Goal: Information Seeking & Learning: Learn about a topic

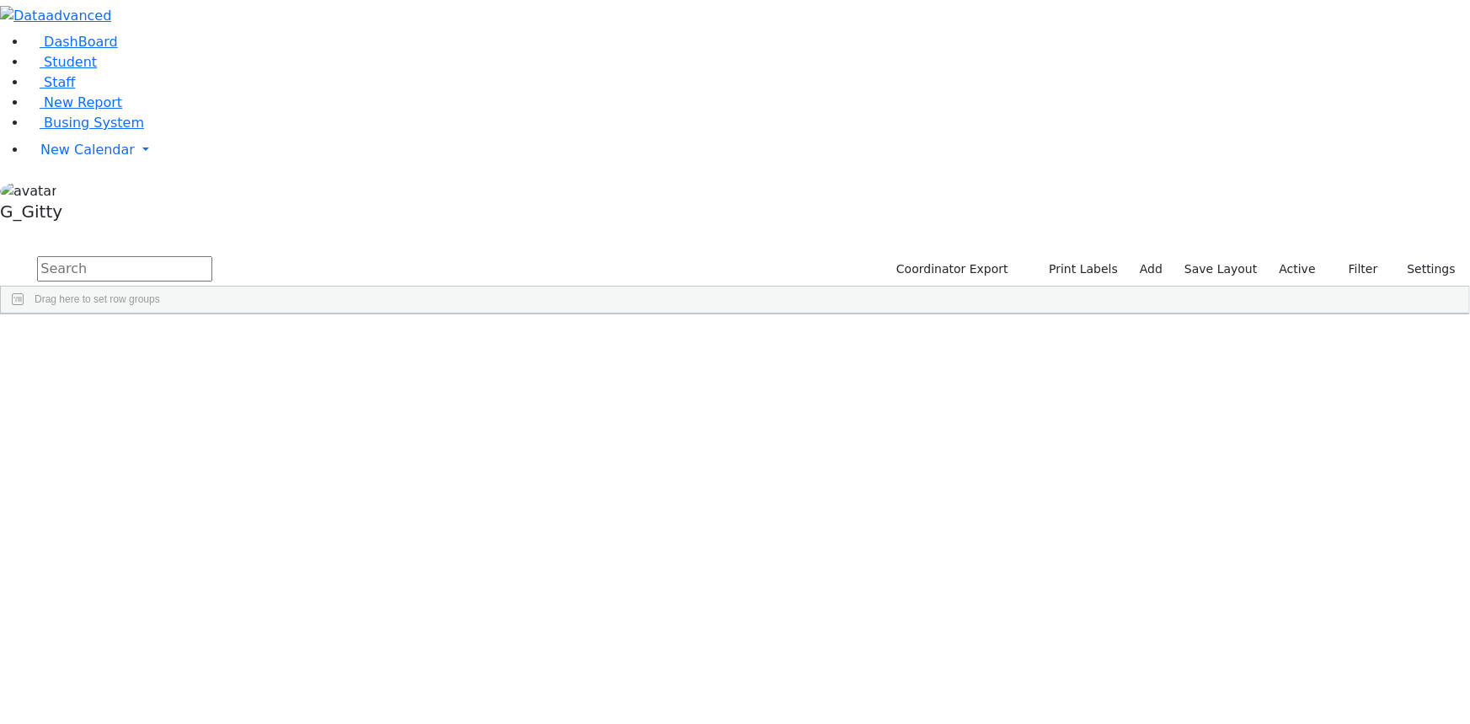
click at [212, 256] on input "text" at bounding box center [124, 268] width 175 height 25
type input "e"
type input "c"
click at [1290, 256] on label "Active" at bounding box center [1297, 269] width 51 height 26
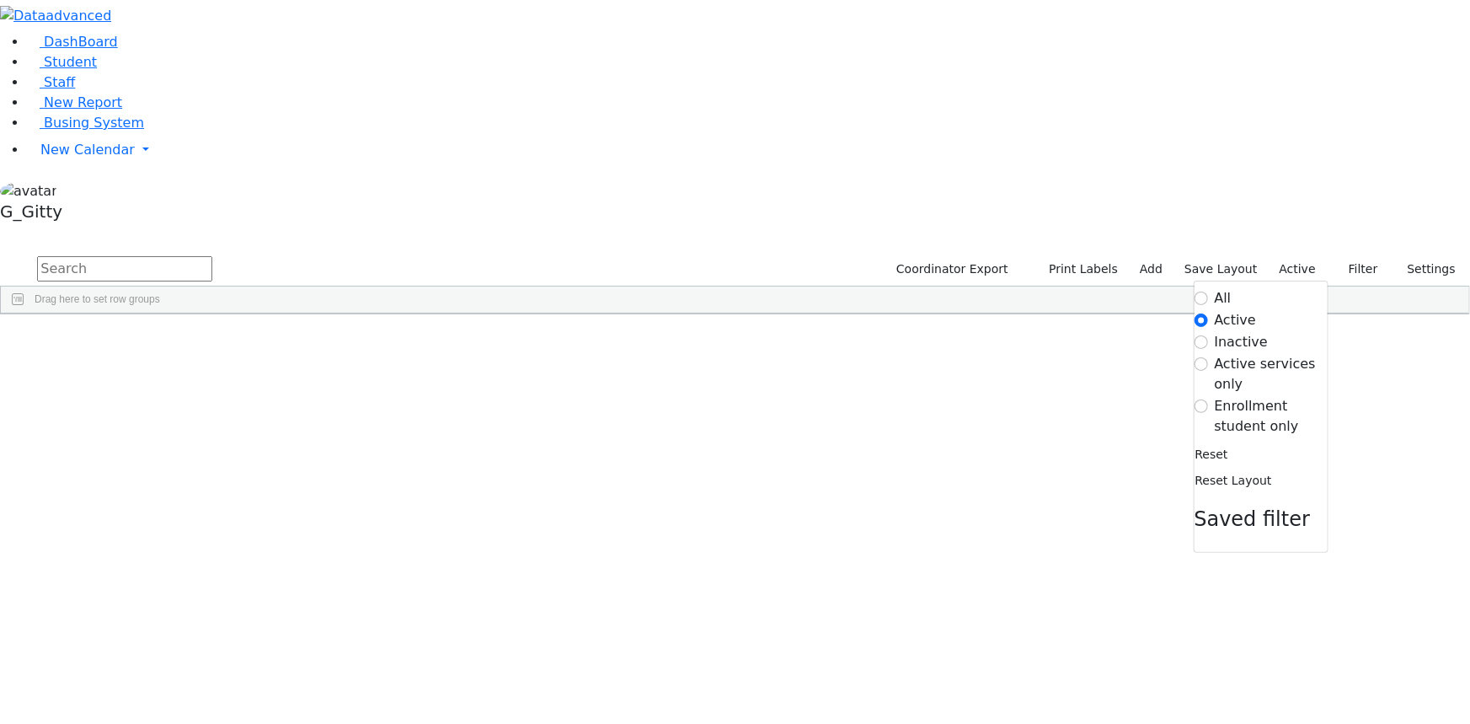
click at [1238, 332] on label "Inactive" at bounding box center [1242, 342] width 54 height 20
click at [1208, 335] on input "Inactive" at bounding box center [1201, 341] width 13 height 13
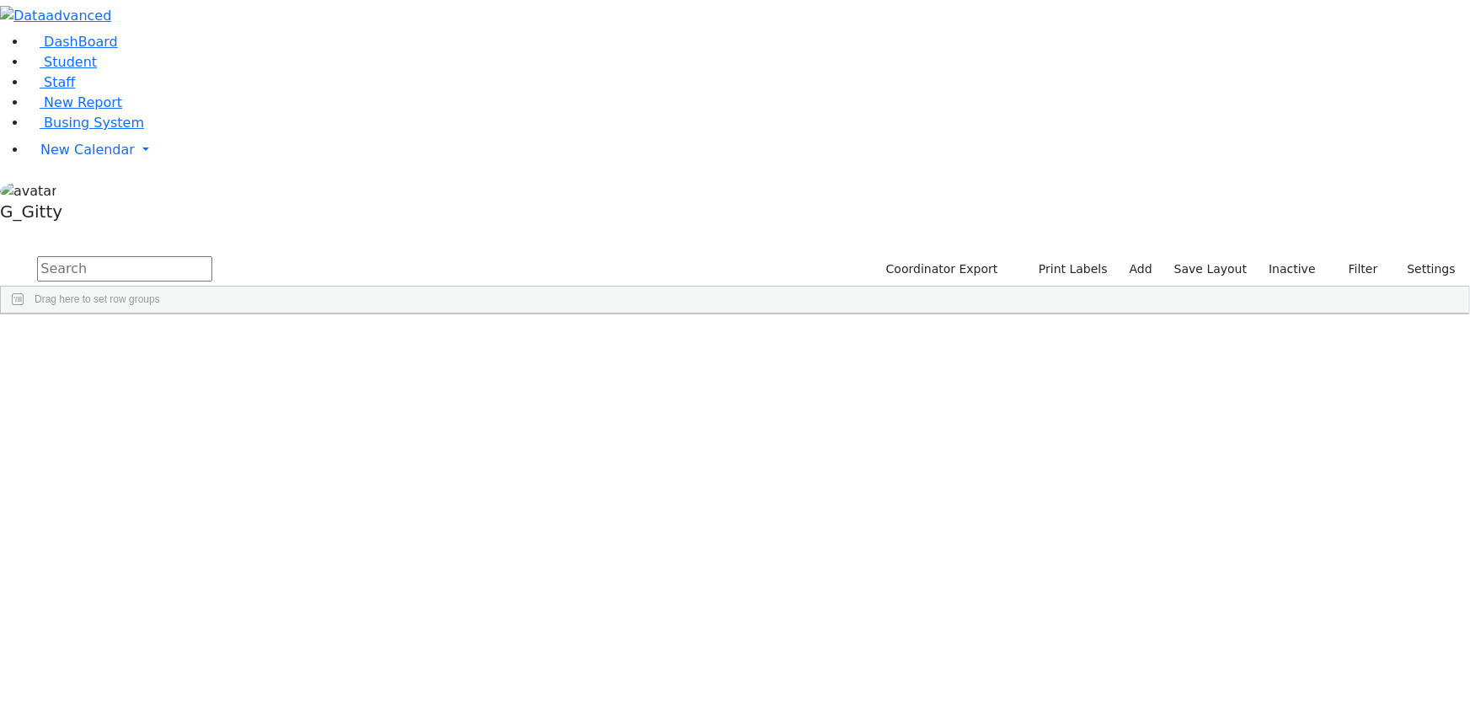
click at [212, 256] on input "text" at bounding box center [124, 268] width 175 height 25
type input "c"
click at [1284, 256] on label "Inactive" at bounding box center [1292, 269] width 62 height 26
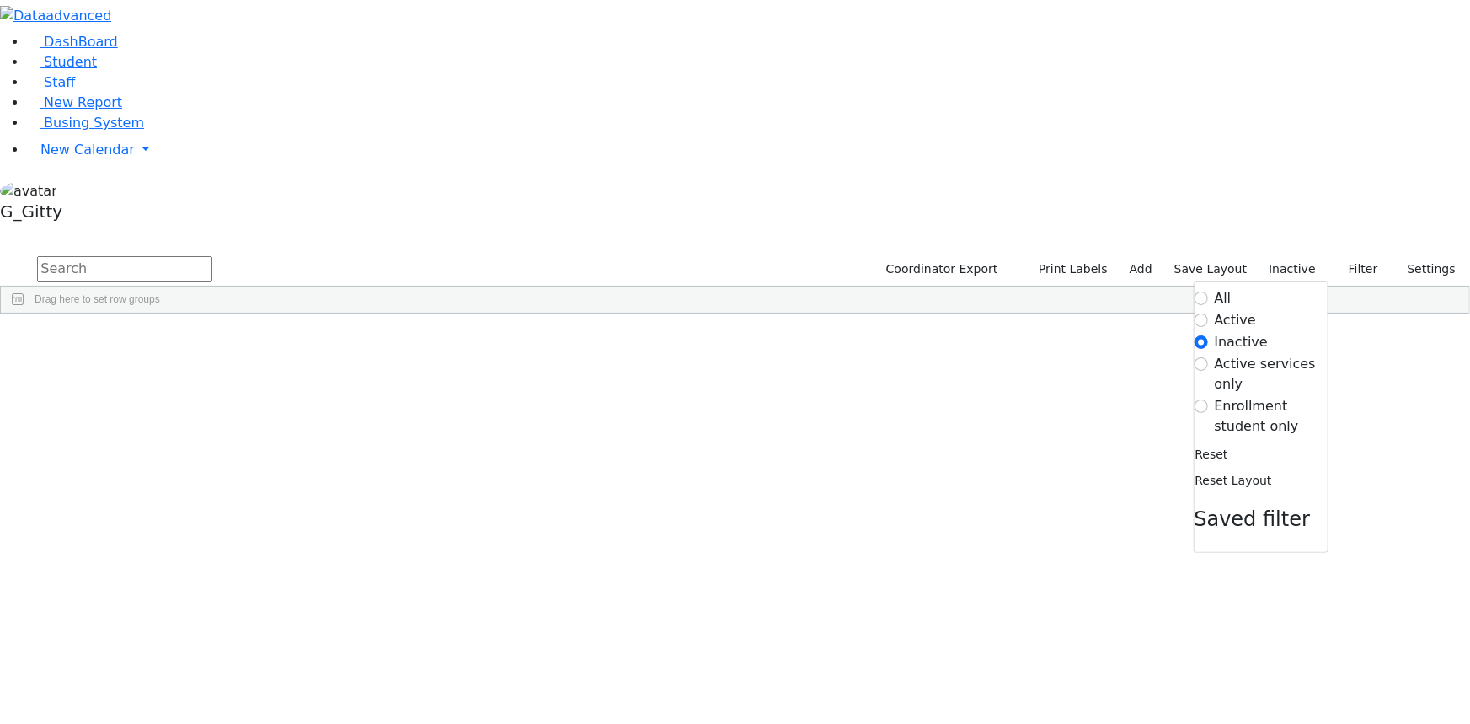
click at [1215, 396] on label "Enrollment student only" at bounding box center [1271, 416] width 113 height 40
click at [1203, 399] on input "Enrollment student only" at bounding box center [1201, 405] width 13 height 13
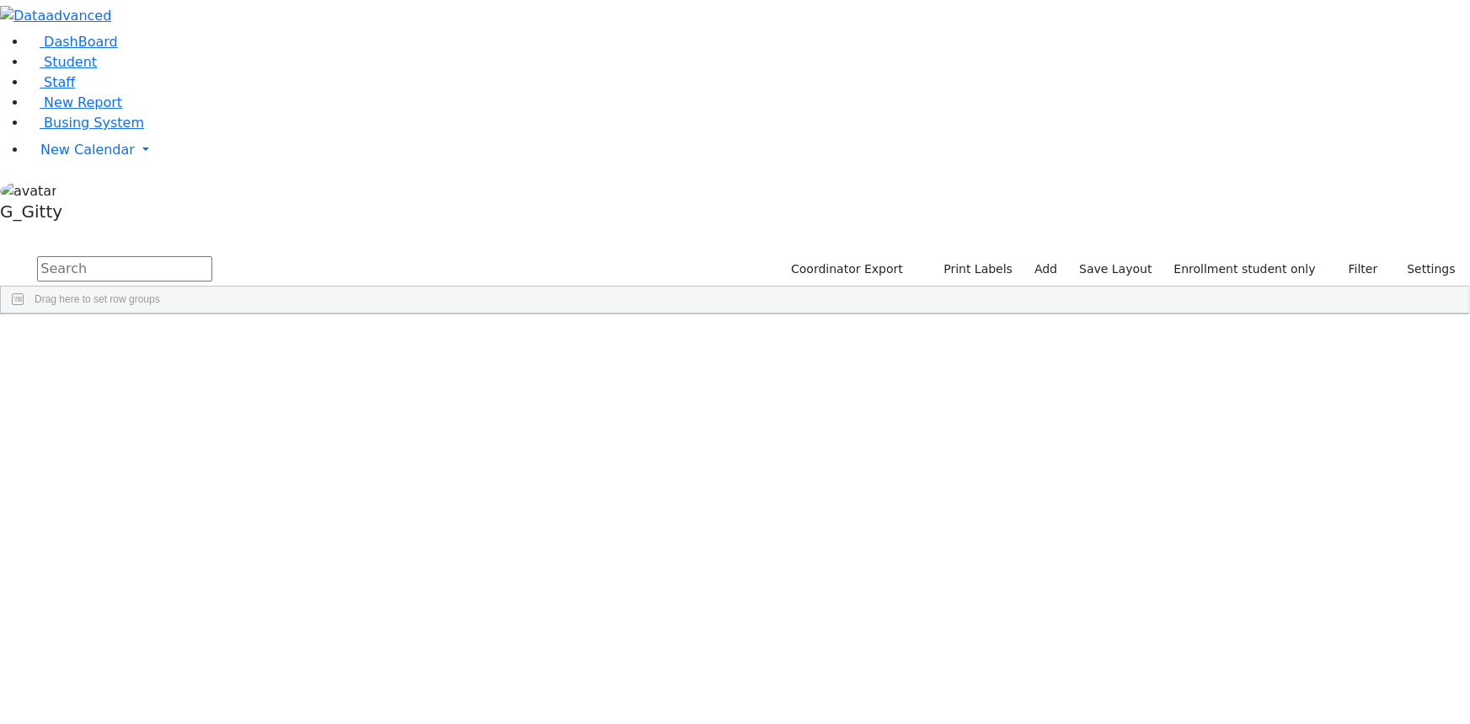
click at [320, 454] on div "Hershy" at bounding box center [266, 465] width 107 height 23
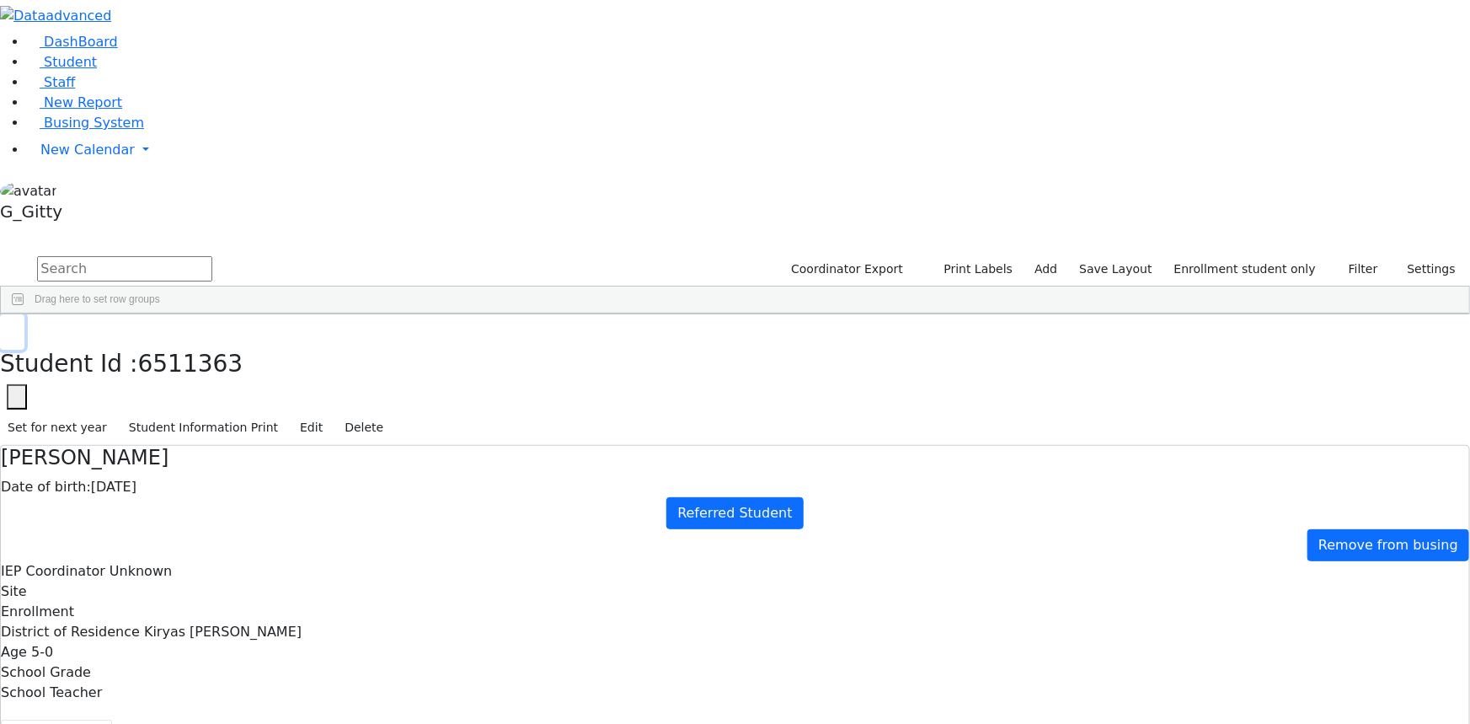
click at [17, 327] on icon "button" at bounding box center [12, 332] width 9 height 10
click at [213, 431] on div "Bikel" at bounding box center [159, 442] width 107 height 23
click at [249, 719] on button "Coordinator info" at bounding box center [180, 736] width 137 height 35
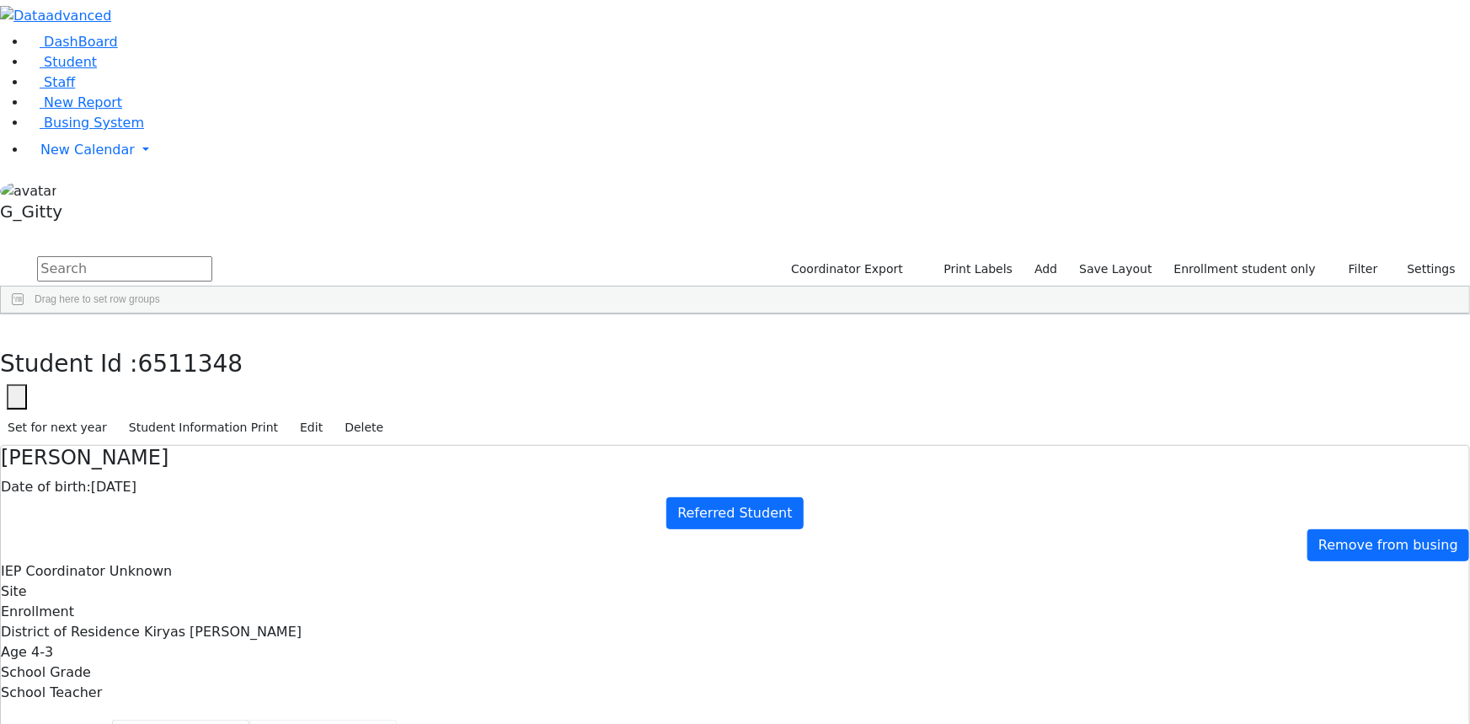
click at [397, 719] on button "Recommendation" at bounding box center [322, 736] width 147 height 35
checkbox input "true"
click at [397, 719] on button "Scheduling" at bounding box center [448, 736] width 103 height 35
click at [500, 719] on button "Schedule History" at bounding box center [571, 736] width 143 height 35
click at [643, 719] on button "Prescriptions" at bounding box center [700, 736] width 115 height 35
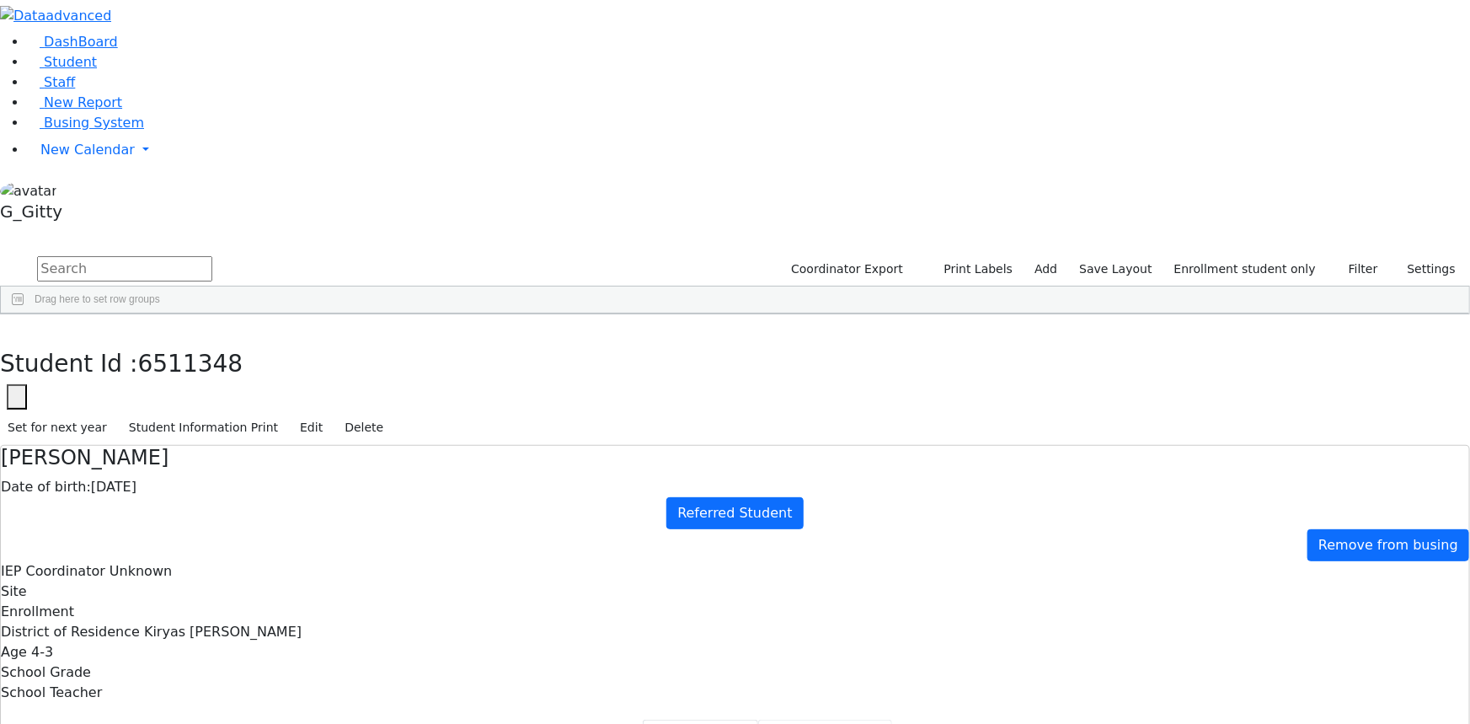
click at [758, 719] on button "Student History" at bounding box center [825, 736] width 134 height 35
drag, startPoint x: 378, startPoint y: 417, endPoint x: 389, endPoint y: 512, distance: 95.8
click at [892, 719] on button "Scrapped Data" at bounding box center [956, 736] width 129 height 35
click at [1021, 719] on button "Referrals" at bounding box center [1065, 736] width 88 height 35
click at [1109, 719] on button "Forms" at bounding box center [1144, 736] width 70 height 35
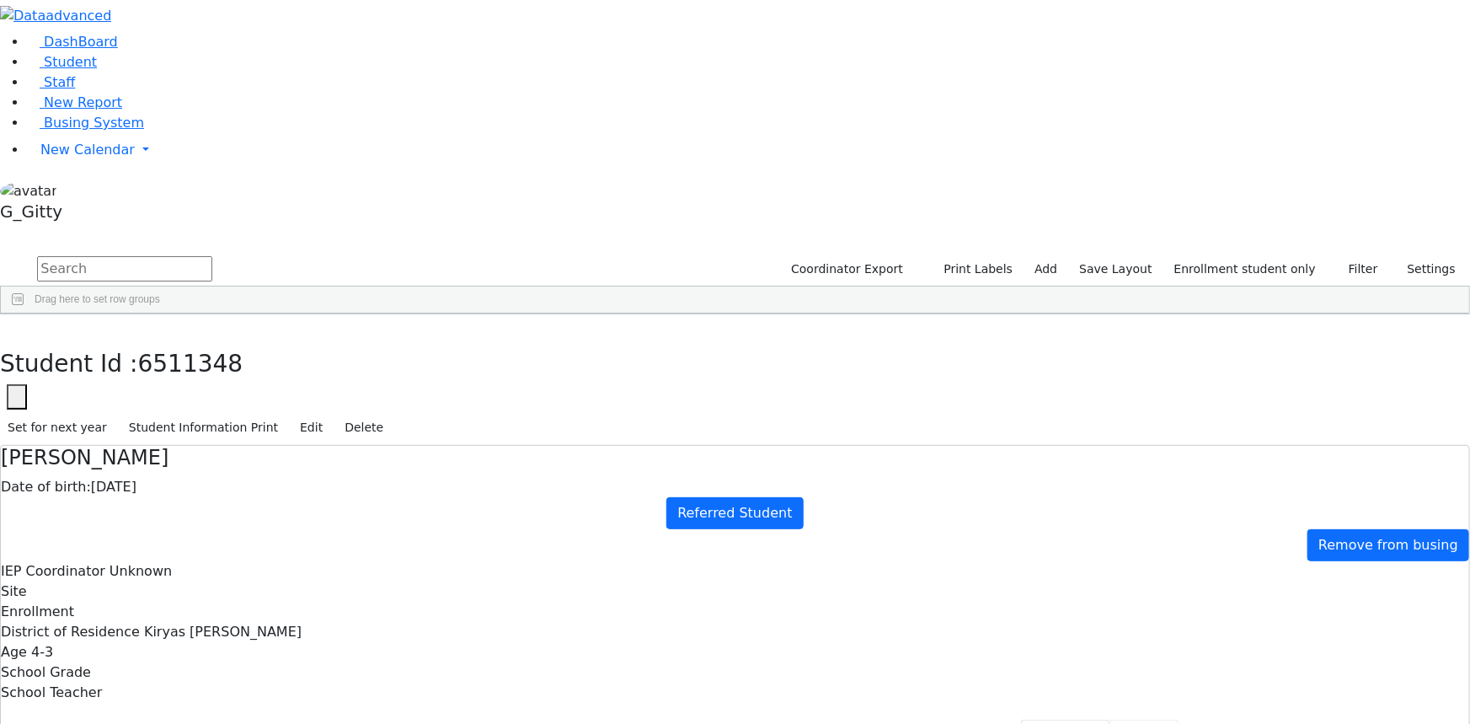
type input "[PERSON_NAME]"
click at [1179, 719] on button "Evaluations" at bounding box center [1232, 736] width 107 height 35
click at [1286, 719] on button "Events/Meetings" at bounding box center [1356, 736] width 140 height 35
click at [24, 314] on button "button" at bounding box center [12, 331] width 24 height 35
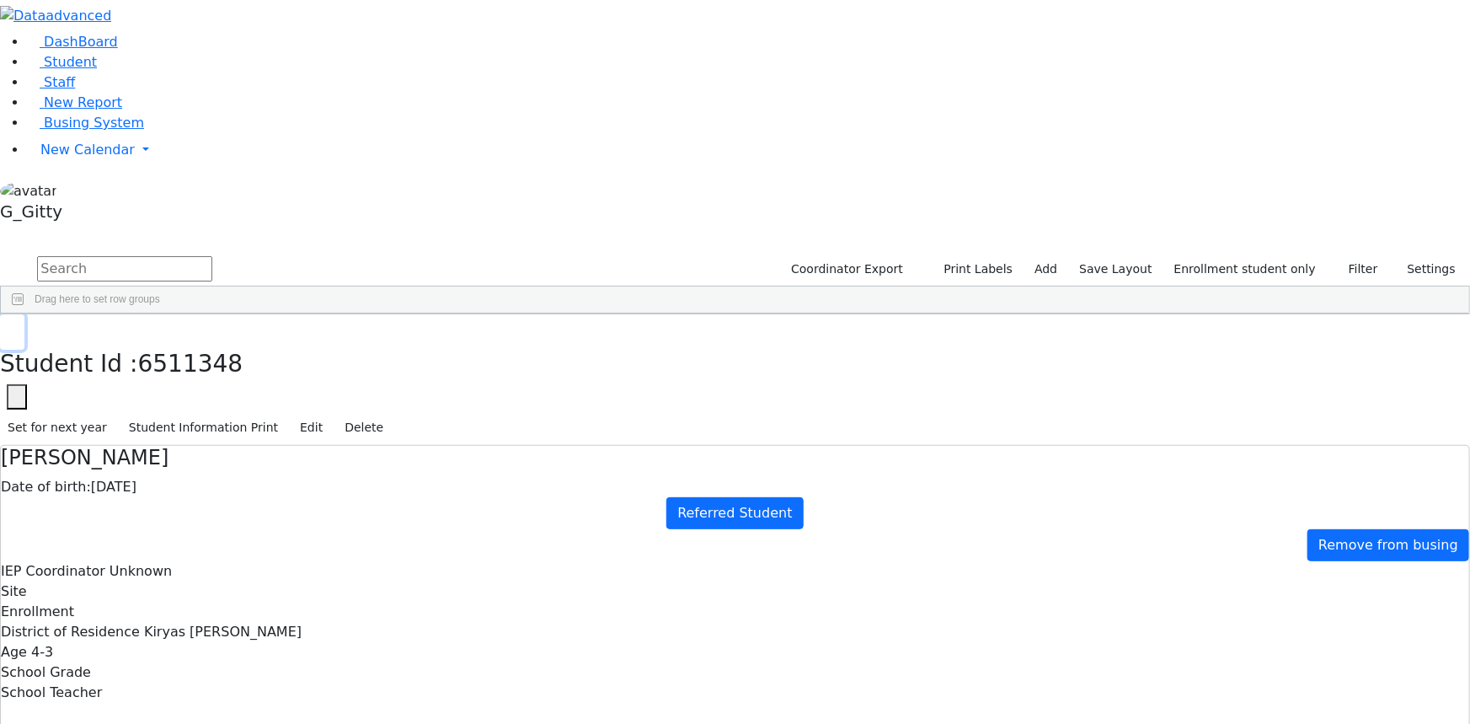
scroll to position [0, 0]
click at [1260, 256] on label "Enrollment student only" at bounding box center [1245, 269] width 157 height 26
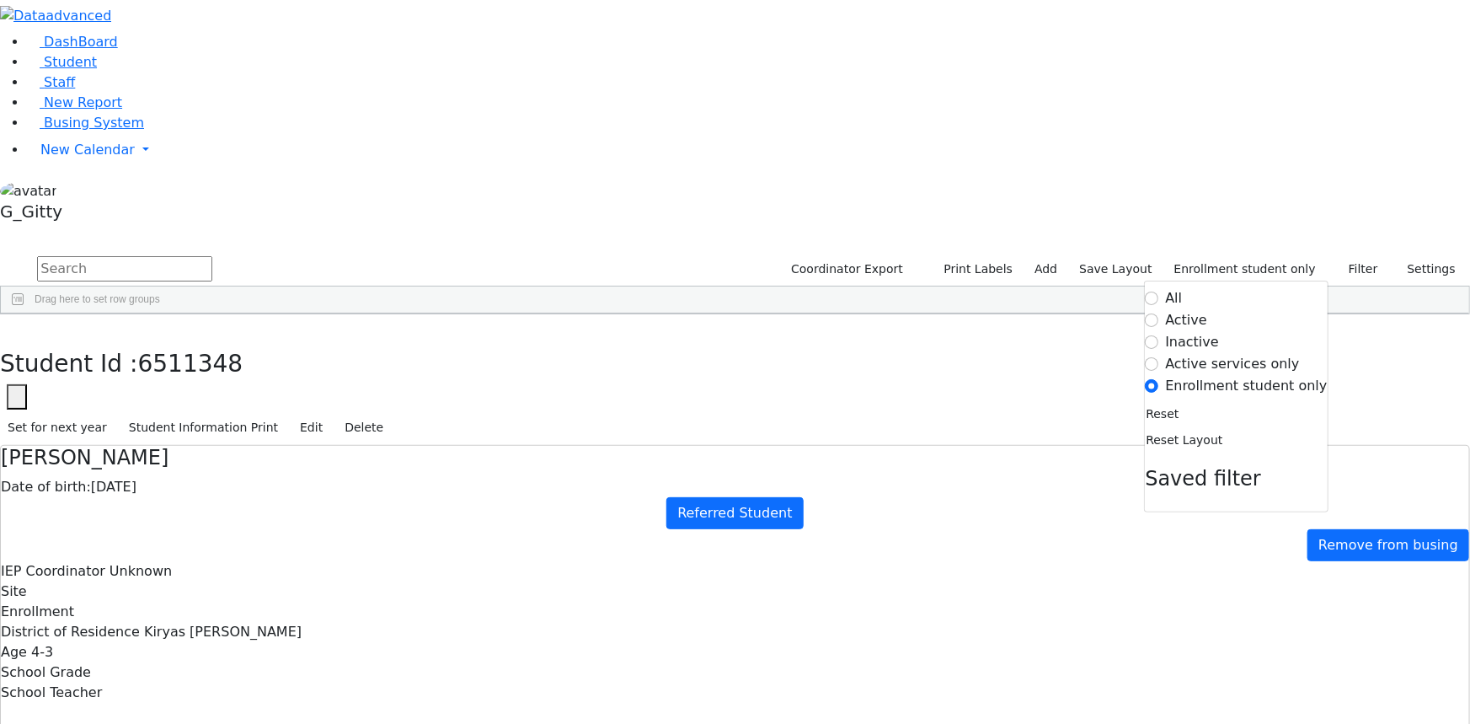
click at [1176, 310] on label "Active" at bounding box center [1187, 320] width 42 height 20
click at [1159, 313] on input "Active" at bounding box center [1152, 319] width 13 height 13
